Goal: Entertainment & Leisure: Consume media (video, audio)

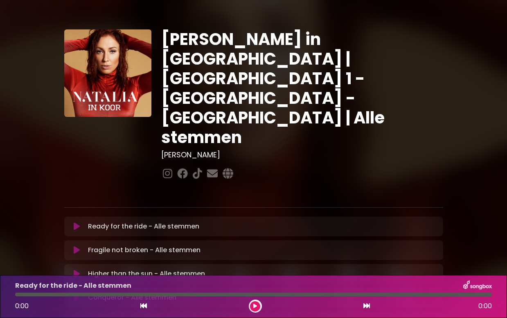
click at [75, 222] on icon at bounding box center [77, 226] width 6 height 8
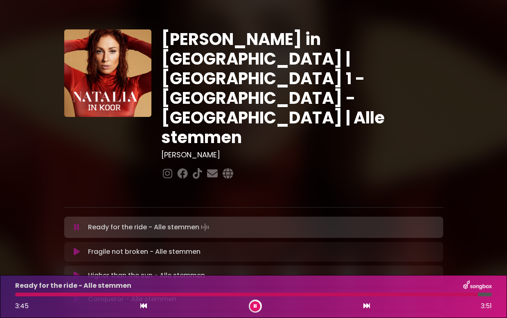
click at [144, 307] on icon at bounding box center [143, 306] width 7 height 7
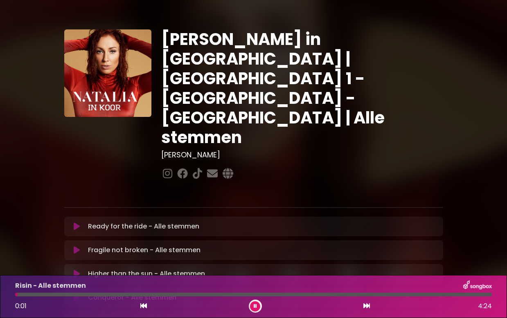
click at [141, 308] on icon at bounding box center [143, 306] width 7 height 7
click at [142, 306] on icon at bounding box center [143, 306] width 7 height 7
click at [368, 307] on icon at bounding box center [366, 306] width 7 height 7
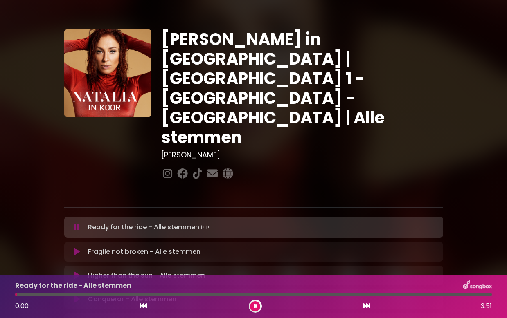
click at [252, 307] on button at bounding box center [255, 306] width 10 height 10
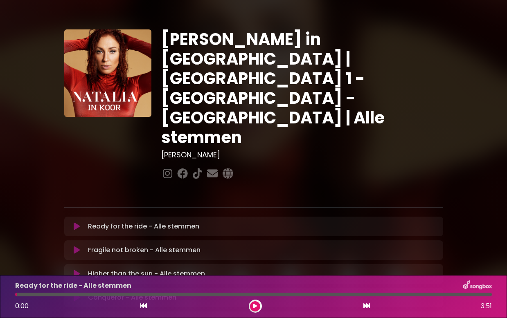
click at [253, 306] on icon at bounding box center [255, 306] width 4 height 5
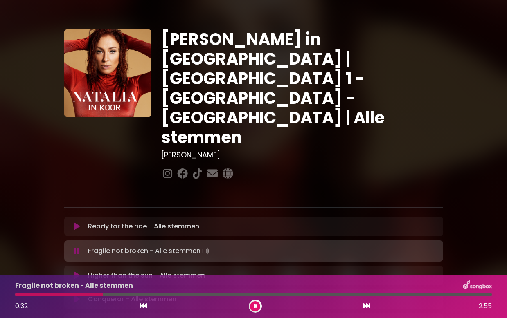
drag, startPoint x: 137, startPoint y: 295, endPoint x: 103, endPoint y: 296, distance: 33.5
click at [103, 296] on div at bounding box center [253, 295] width 476 height 4
click at [103, 296] on div at bounding box center [76, 295] width 123 height 4
click at [95, 295] on div at bounding box center [61, 295] width 92 height 4
click at [84, 296] on div at bounding box center [56, 295] width 82 height 4
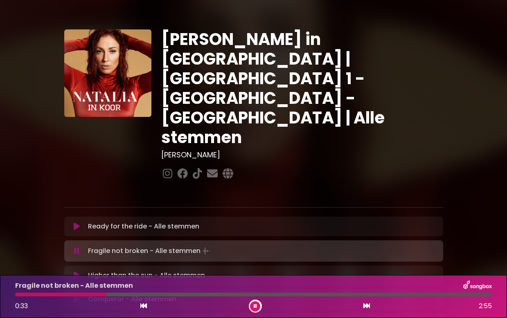
click at [71, 294] on div at bounding box center [60, 295] width 91 height 4
click at [253, 304] on icon at bounding box center [254, 306] width 3 height 5
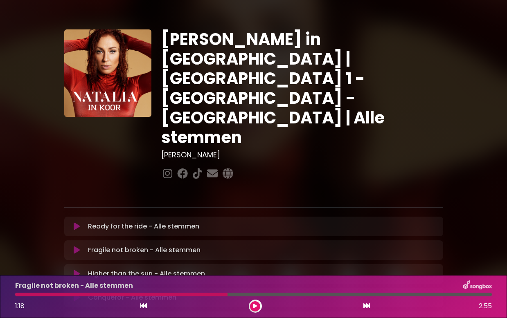
click at [254, 305] on icon at bounding box center [255, 306] width 4 height 5
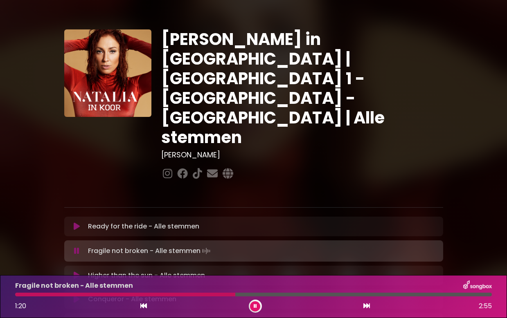
drag, startPoint x: 260, startPoint y: 295, endPoint x: 235, endPoint y: 296, distance: 25.4
click at [235, 296] on div at bounding box center [125, 295] width 220 height 4
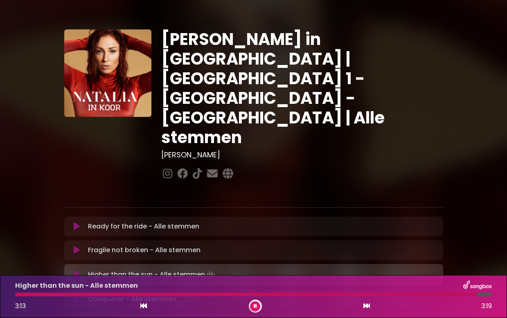
click at [324, 296] on div "Higher than the sun - Alle stemmen 3:13 3:19" at bounding box center [253, 296] width 486 height 32
click at [323, 295] on div at bounding box center [247, 295] width 464 height 4
click at [288, 293] on div at bounding box center [170, 295] width 310 height 4
click at [265, 296] on div at bounding box center [153, 295] width 276 height 4
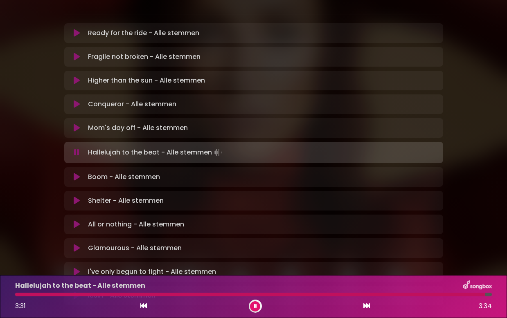
scroll to position [206, 0]
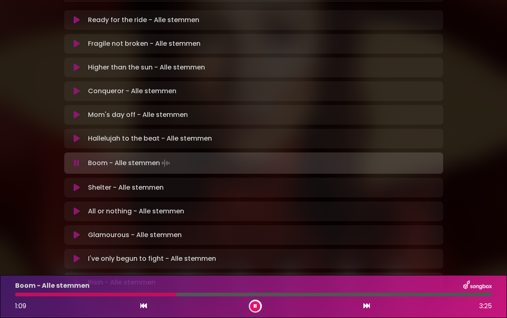
click at [255, 303] on button at bounding box center [255, 306] width 10 height 10
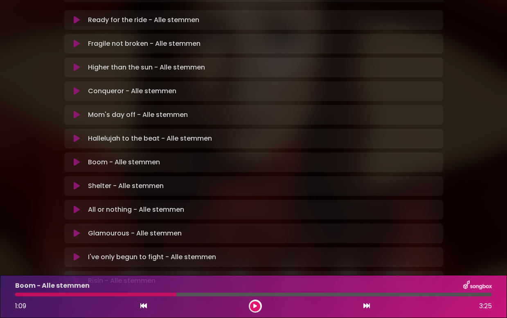
click at [148, 294] on div at bounding box center [95, 295] width 161 height 4
drag, startPoint x: 175, startPoint y: 296, endPoint x: 151, endPoint y: 296, distance: 24.1
click at [151, 296] on div at bounding box center [95, 295] width 161 height 4
click at [256, 309] on button at bounding box center [255, 306] width 10 height 10
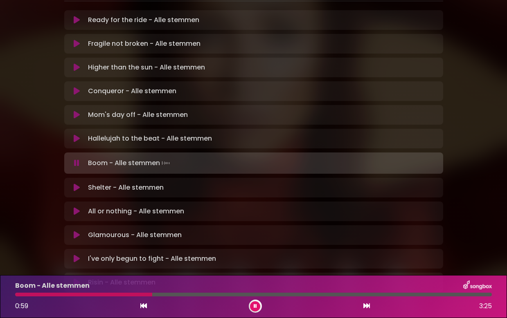
click at [130, 295] on div at bounding box center [83, 295] width 137 height 4
click at [119, 295] on div at bounding box center [76, 295] width 122 height 4
click at [109, 293] on div at bounding box center [68, 295] width 106 height 4
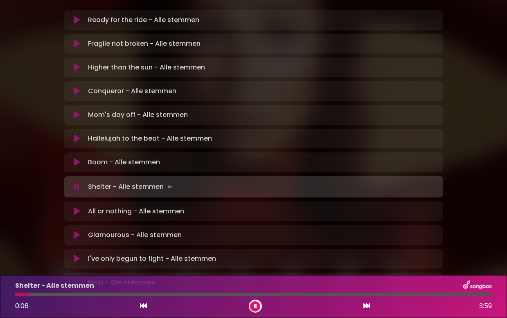
click at [150, 307] on div "0:06 3:59" at bounding box center [253, 306] width 486 height 13
click at [144, 306] on icon at bounding box center [143, 306] width 7 height 7
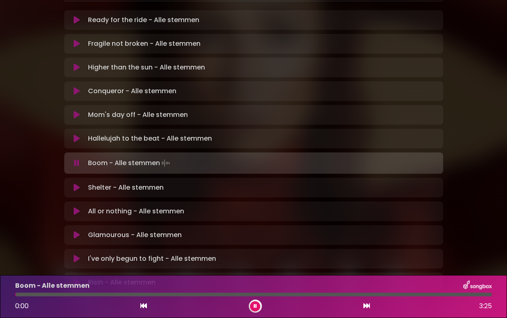
click at [254, 309] on button at bounding box center [255, 306] width 10 height 10
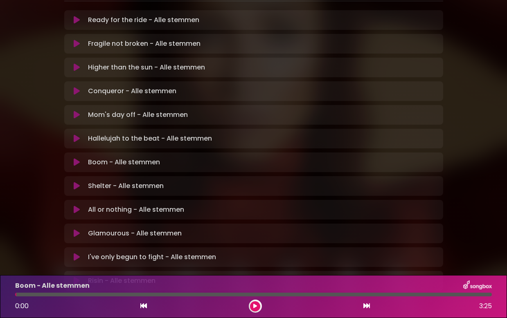
click at [254, 309] on button at bounding box center [255, 306] width 10 height 10
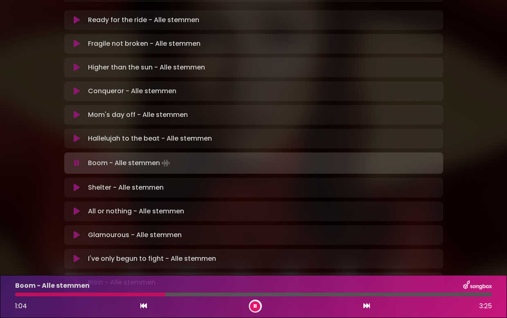
click at [103, 294] on div at bounding box center [90, 295] width 150 height 4
click at [95, 294] on div at bounding box center [61, 295] width 92 height 4
click at [128, 295] on div at bounding box center [97, 295] width 164 height 4
click at [94, 294] on div at bounding box center [72, 295] width 115 height 4
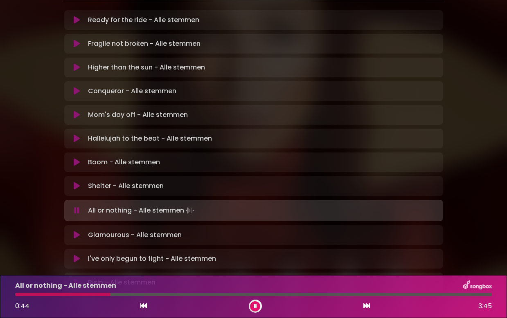
click at [254, 307] on icon at bounding box center [254, 306] width 3 height 5
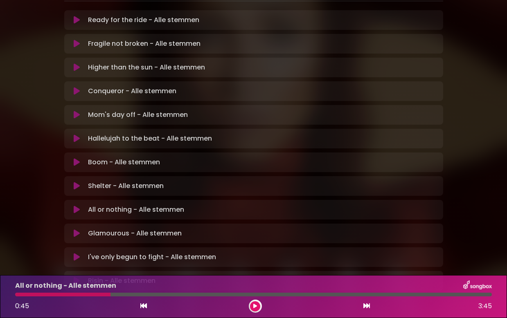
click at [89, 296] on div at bounding box center [62, 295] width 95 height 4
click at [93, 295] on div at bounding box center [62, 295] width 95 height 4
click at [255, 307] on icon at bounding box center [255, 306] width 4 height 5
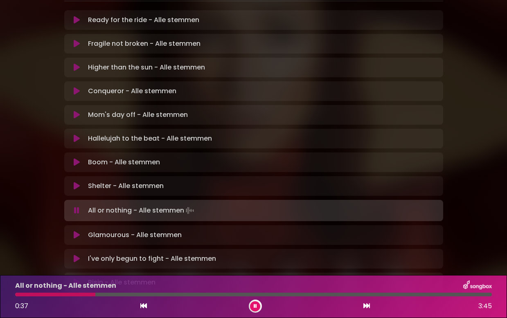
click at [75, 294] on div at bounding box center [55, 295] width 80 height 4
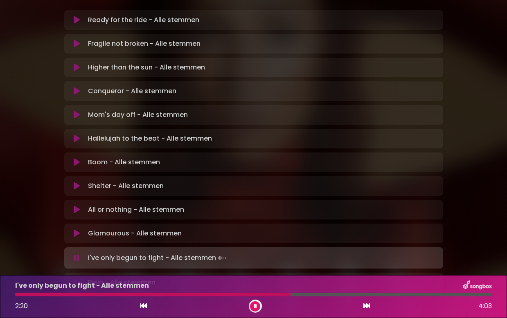
click at [255, 304] on icon at bounding box center [254, 306] width 3 height 5
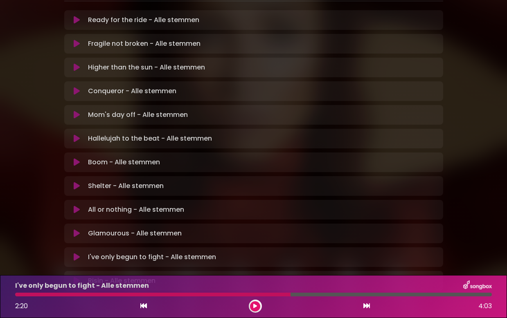
click at [240, 294] on div at bounding box center [152, 295] width 275 height 4
click at [257, 305] on button at bounding box center [255, 306] width 10 height 10
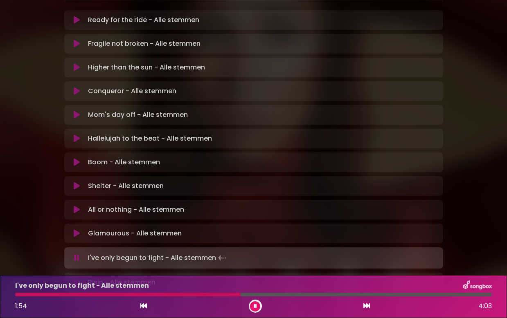
click at [217, 294] on div at bounding box center [127, 295] width 225 height 4
click at [186, 294] on div at bounding box center [122, 295] width 214 height 4
click at [163, 295] on div at bounding box center [102, 295] width 174 height 4
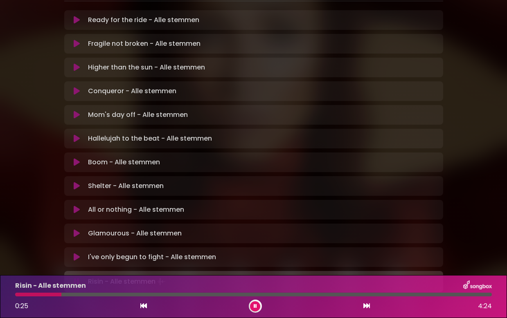
click at [250, 305] on button at bounding box center [255, 306] width 10 height 10
click at [22, 296] on div at bounding box center [38, 295] width 46 height 4
click at [250, 305] on button at bounding box center [255, 306] width 10 height 10
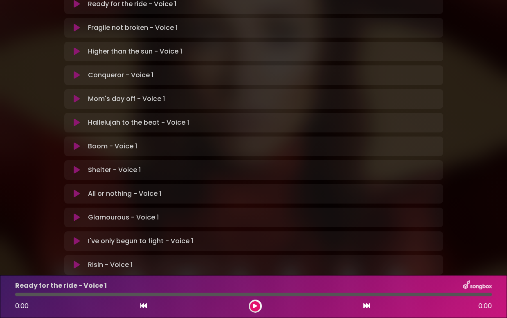
scroll to position [208, 0]
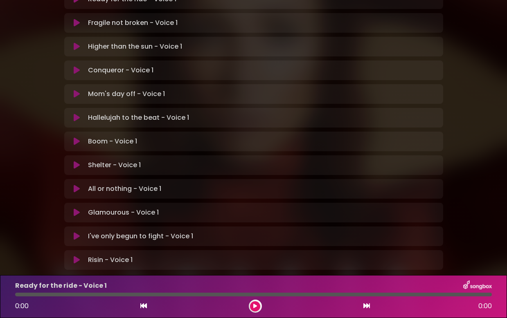
click at [76, 185] on icon at bounding box center [77, 189] width 6 height 8
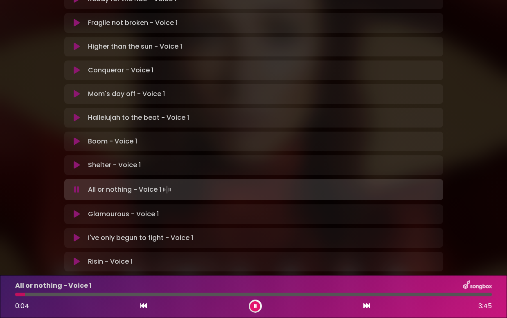
click at [39, 295] on div at bounding box center [253, 295] width 476 height 4
click at [50, 296] on div at bounding box center [253, 295] width 476 height 4
click at [65, 295] on div at bounding box center [253, 295] width 476 height 4
click at [253, 304] on button at bounding box center [255, 306] width 10 height 10
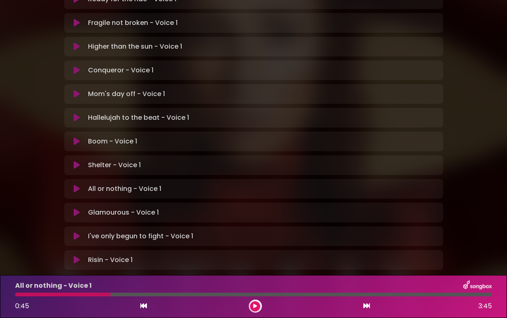
click at [74, 256] on icon at bounding box center [77, 260] width 6 height 8
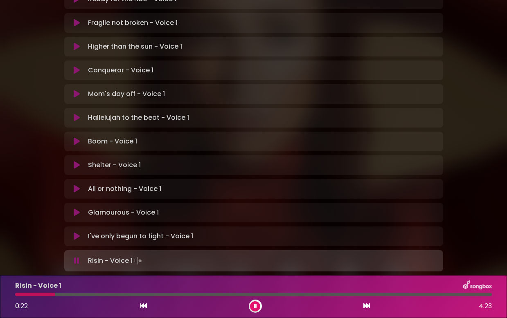
click at [257, 304] on button at bounding box center [255, 306] width 10 height 10
